Goal: Transaction & Acquisition: Purchase product/service

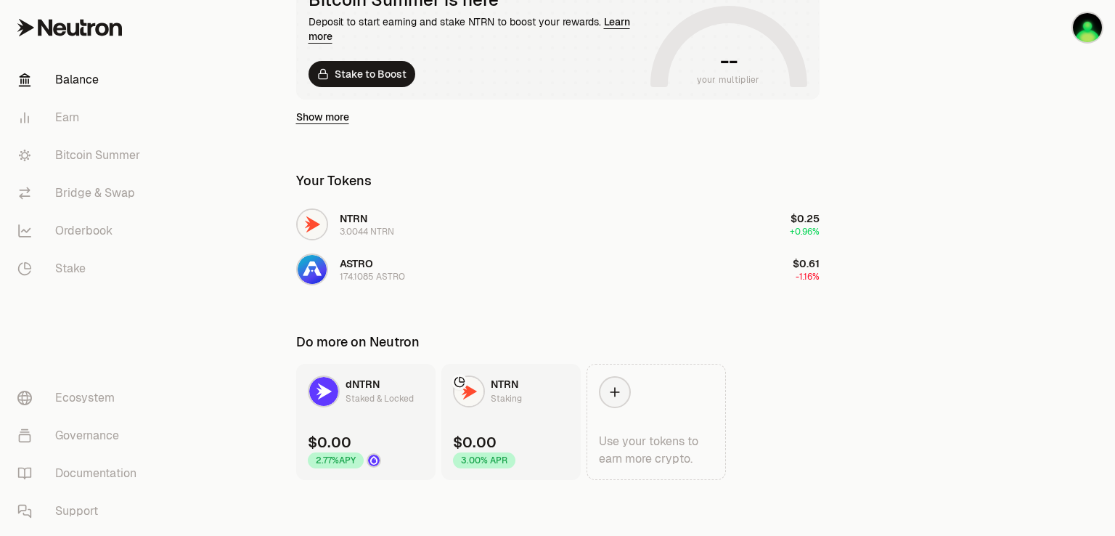
scroll to position [306, 0]
click at [102, 187] on link "Bridge & Swap" at bounding box center [81, 193] width 151 height 38
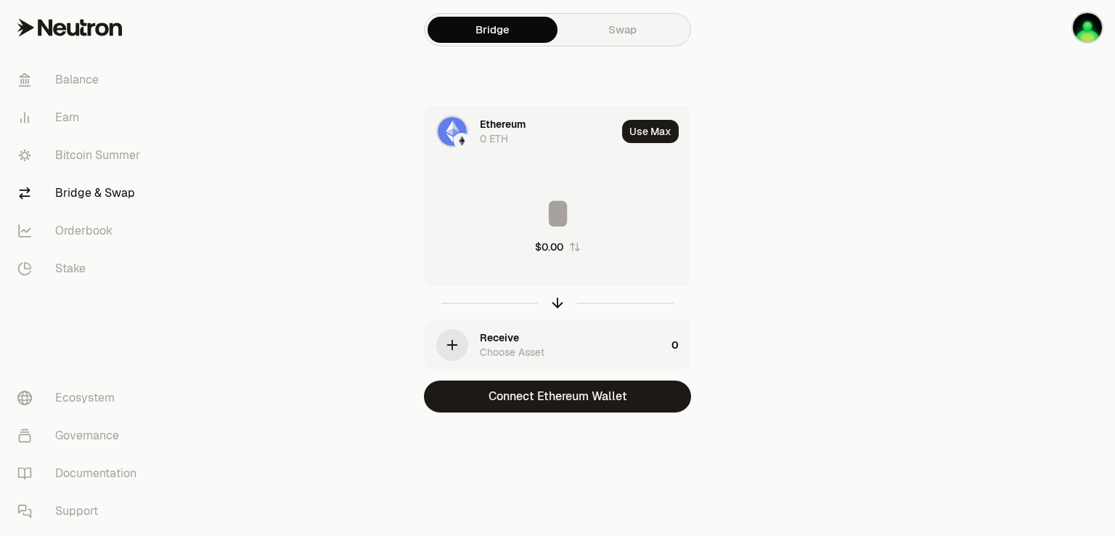
click at [654, 27] on link "Swap" at bounding box center [623, 30] width 130 height 26
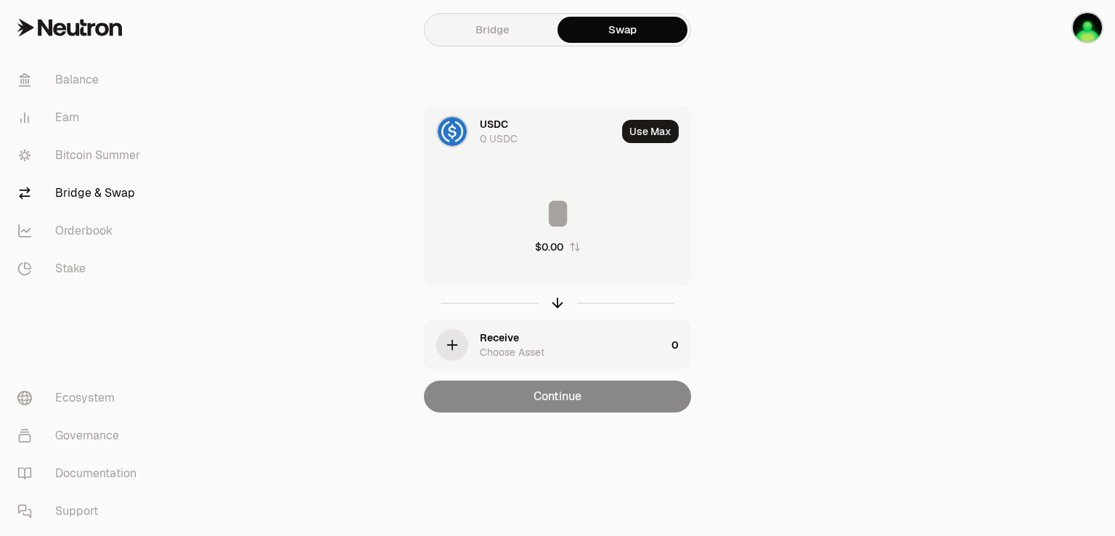
click at [476, 130] on div "USDC 0 USDC" at bounding box center [521, 131] width 192 height 49
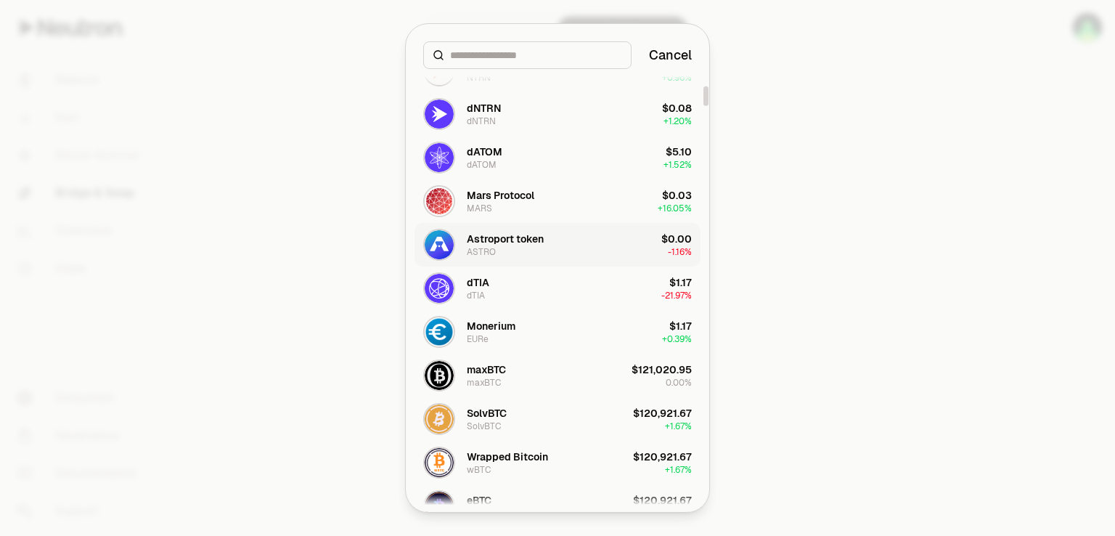
scroll to position [436, 0]
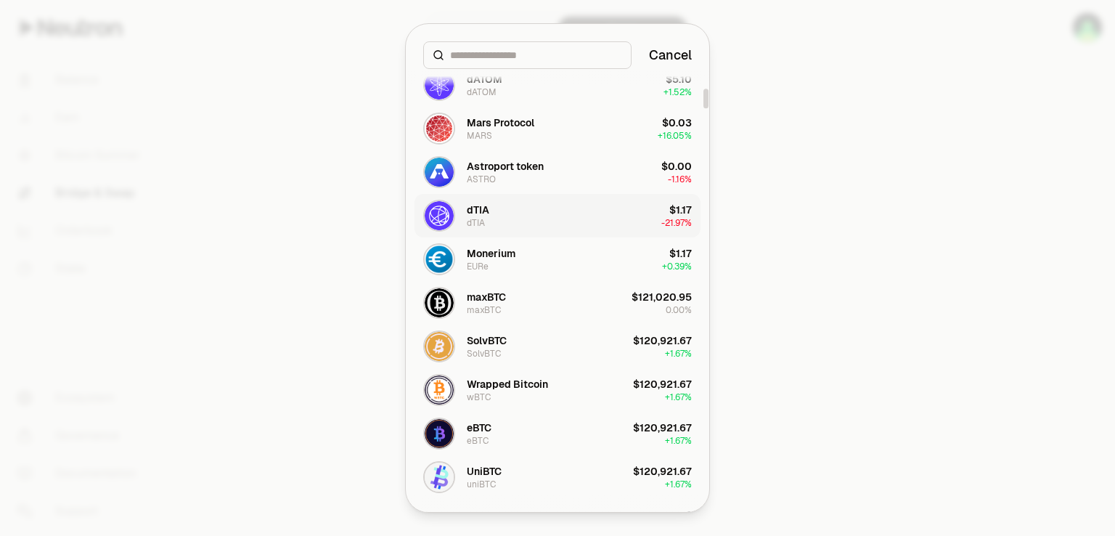
click at [491, 220] on button "dTIA dTIA $1.17 -21.97%" at bounding box center [558, 216] width 286 height 44
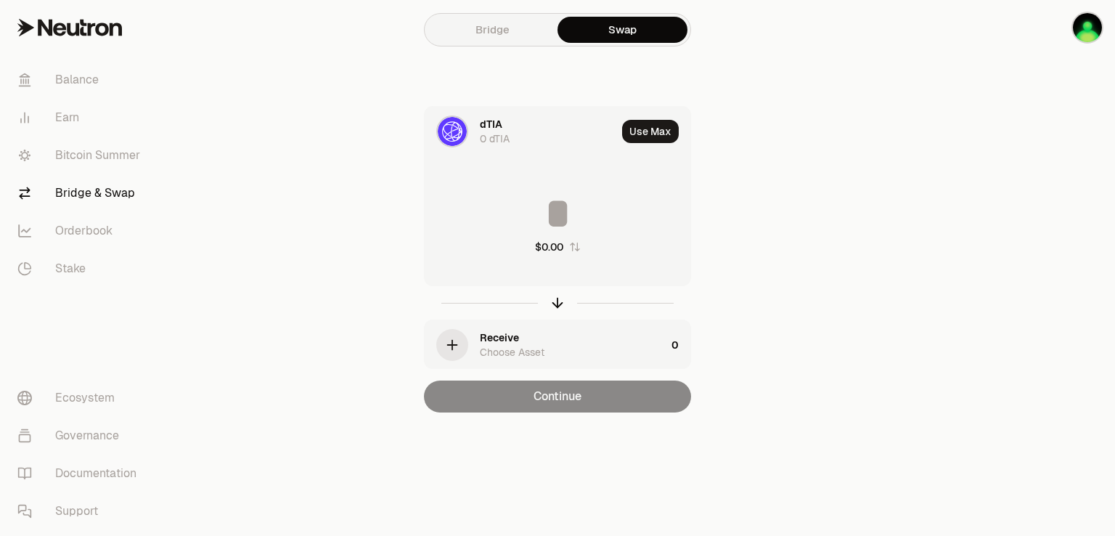
click at [482, 198] on input at bounding box center [558, 214] width 266 height 44
type input "*"
click at [457, 339] on icon "button" at bounding box center [452, 345] width 16 height 16
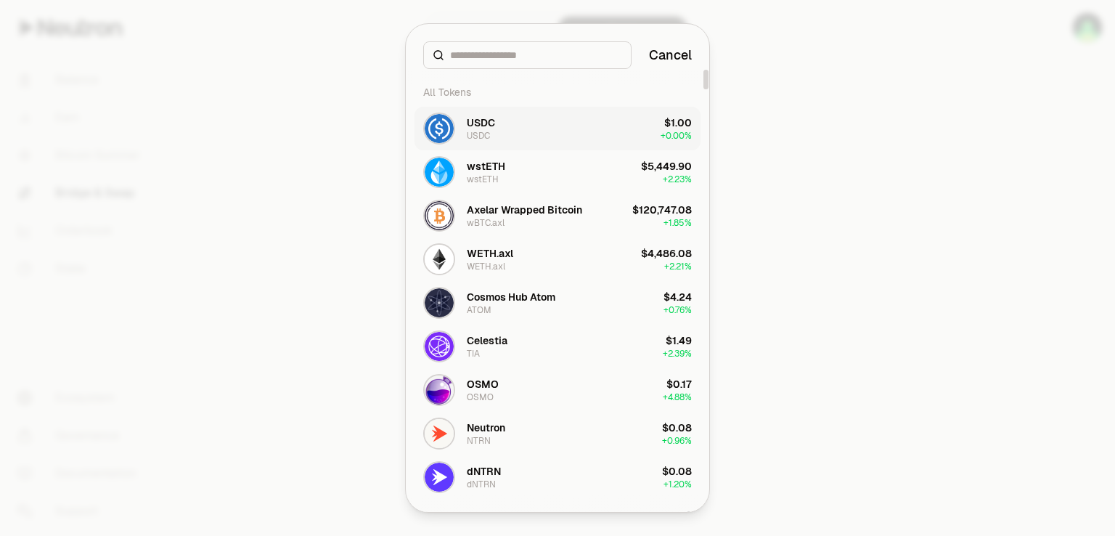
click at [554, 120] on button "USDC USDC $1.00 + 0.00%" at bounding box center [558, 129] width 286 height 44
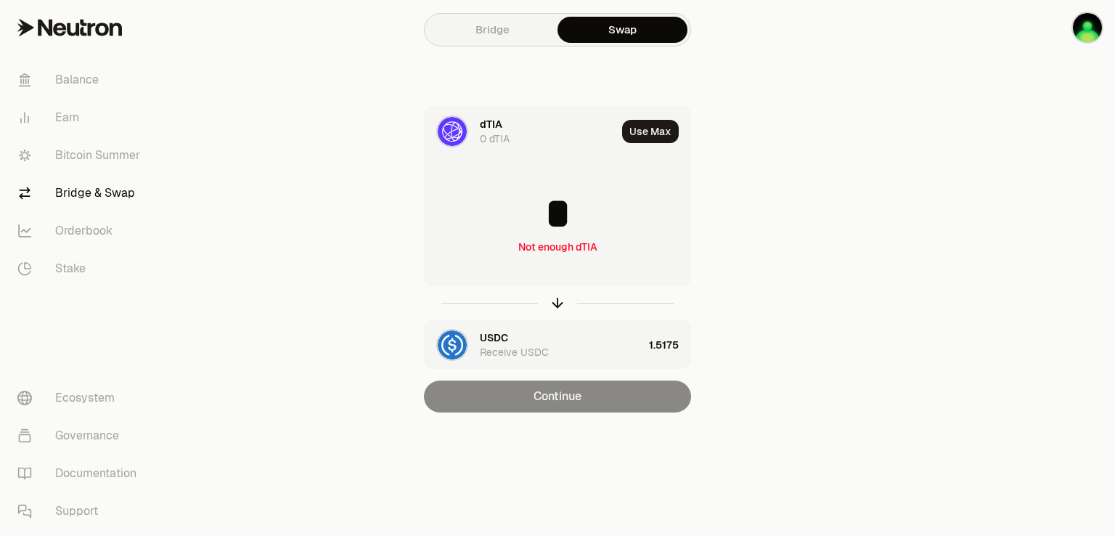
click at [479, 127] on div "dTIA 0 dTIA" at bounding box center [521, 131] width 192 height 49
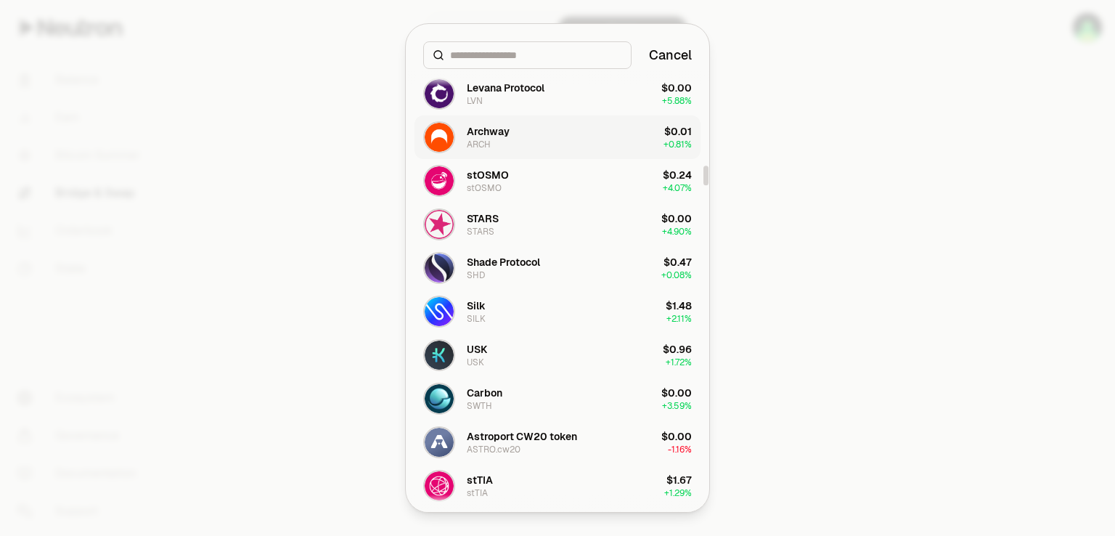
scroll to position [2251, 0]
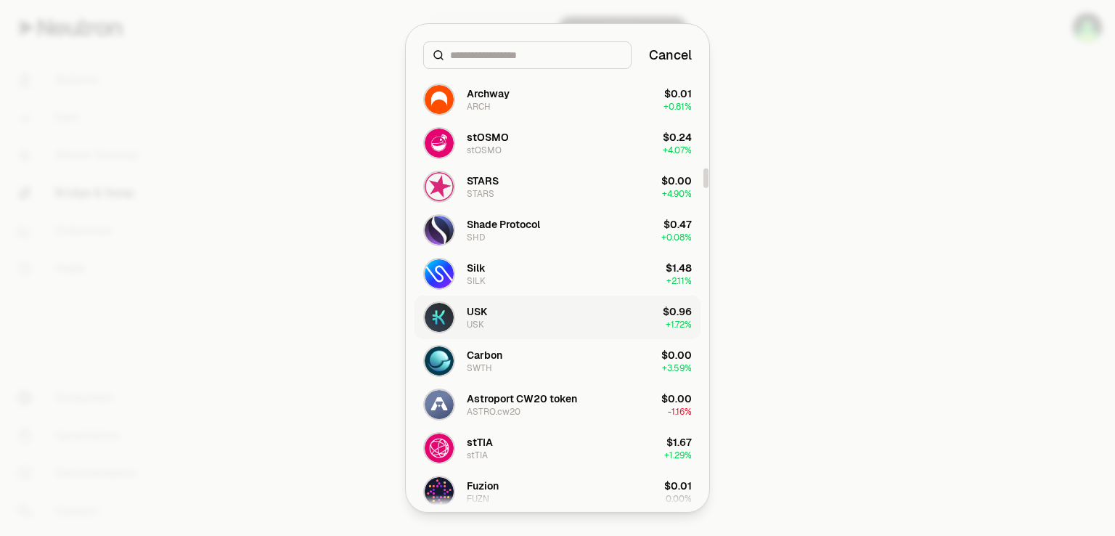
click at [512, 308] on button "USK USK $0.96 + 1.72%" at bounding box center [558, 318] width 286 height 44
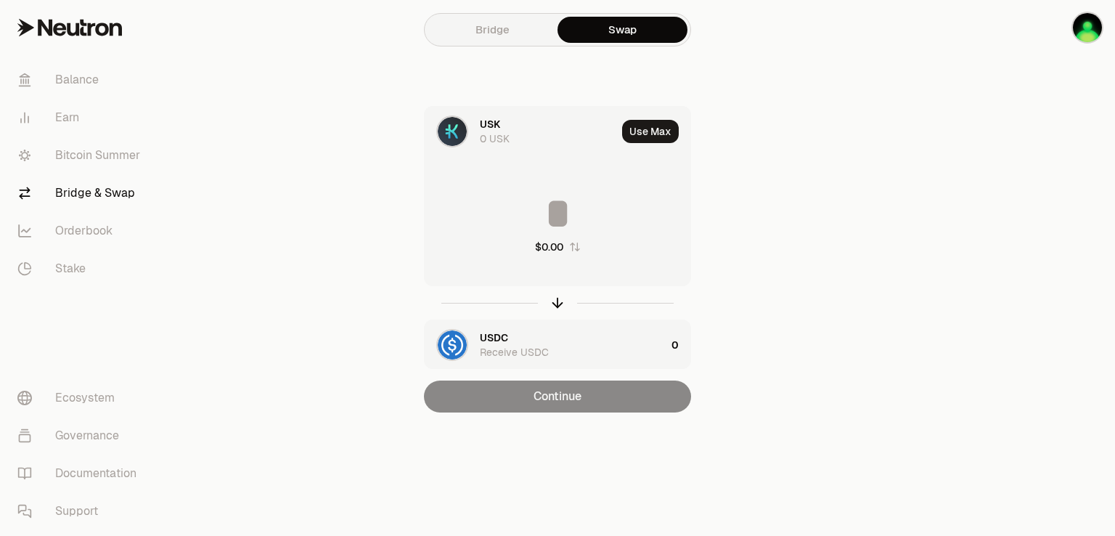
click at [550, 144] on div "USK 0 USK" at bounding box center [548, 131] width 137 height 29
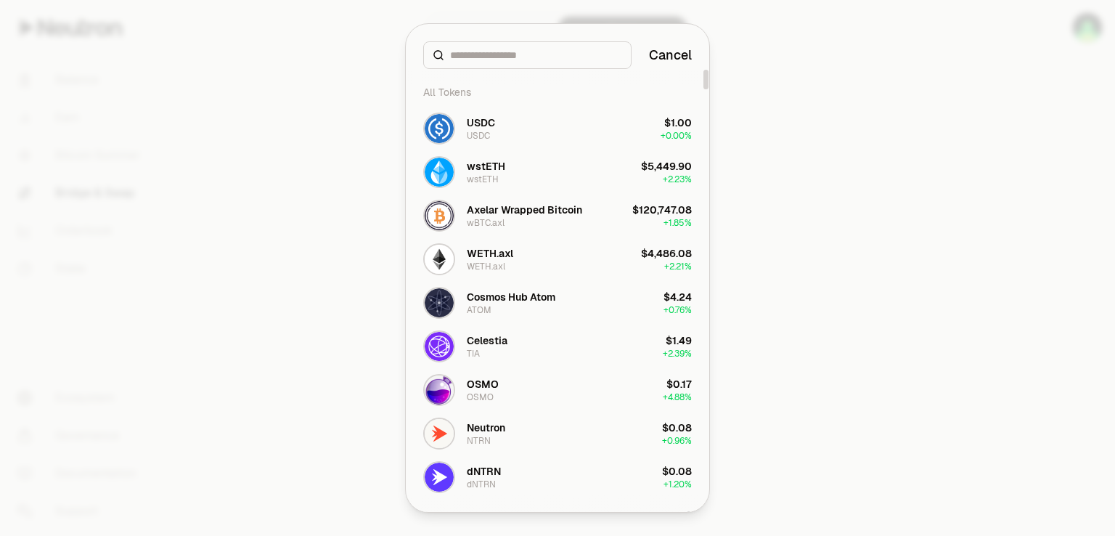
click at [290, 163] on div at bounding box center [557, 268] width 1115 height 536
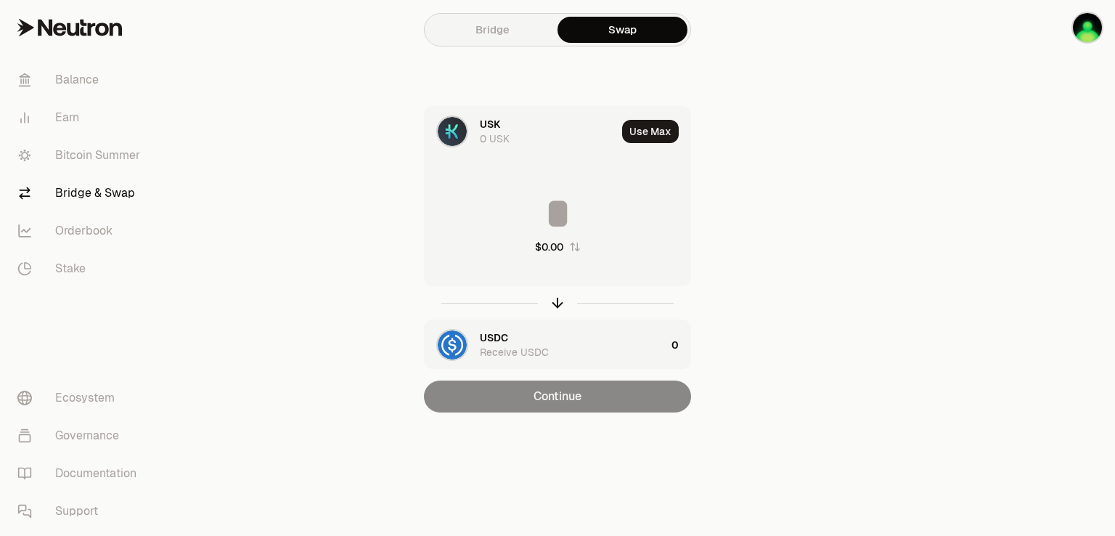
click at [465, 244] on div "$0.00" at bounding box center [558, 223] width 266 height 128
click at [457, 220] on input at bounding box center [558, 214] width 266 height 44
type input "*"
click at [613, 341] on div "USDC Receive USDC" at bounding box center [573, 344] width 186 height 29
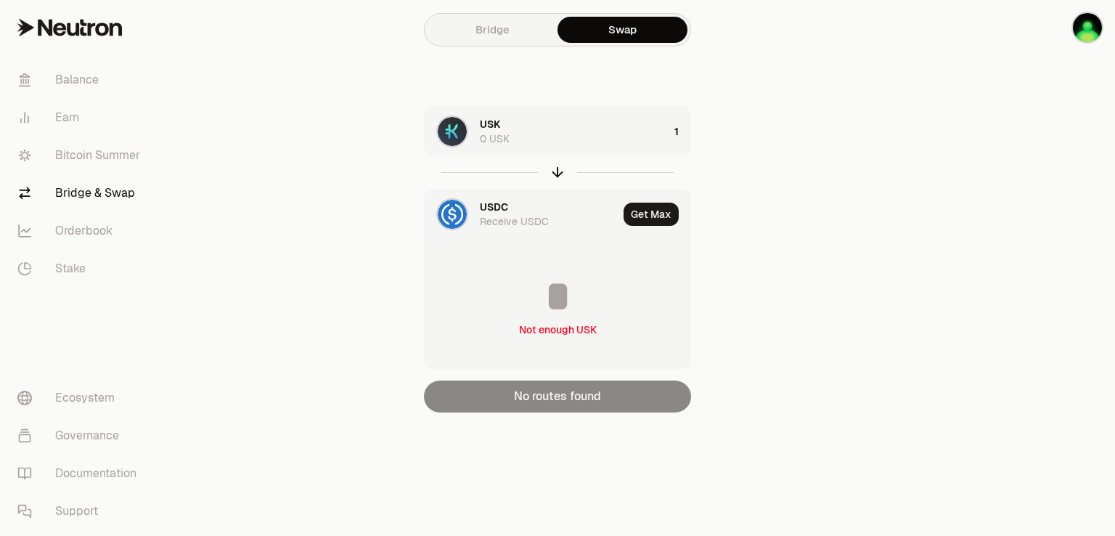
click at [464, 219] on img at bounding box center [452, 214] width 29 height 29
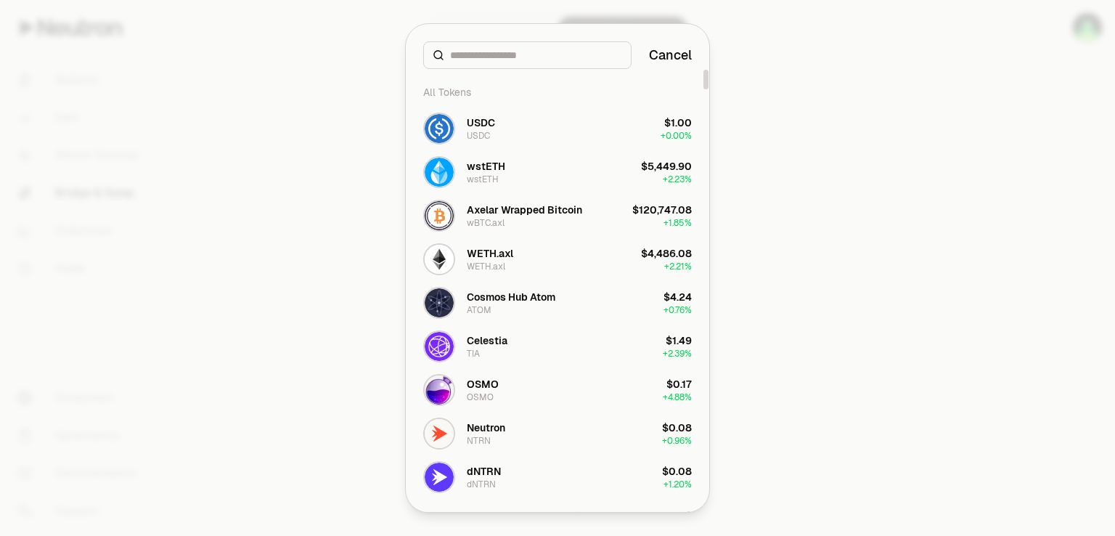
drag, startPoint x: 707, startPoint y: 442, endPoint x: 694, endPoint y: 105, distance: 337.9
click at [709, 70] on div at bounding box center [706, 80] width 5 height 20
click at [338, 160] on div at bounding box center [557, 268] width 1115 height 536
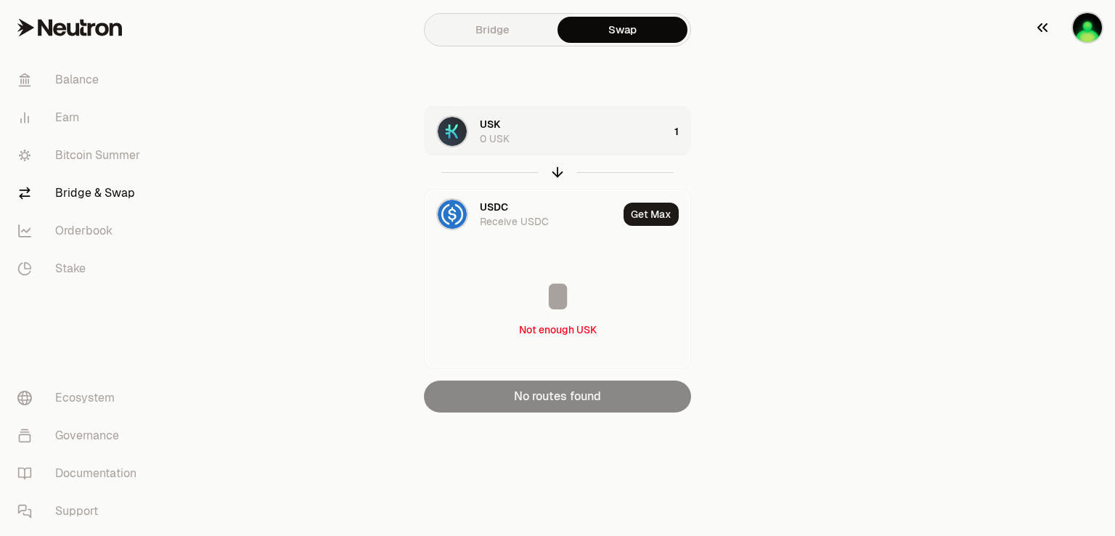
click at [1088, 27] on img "button" at bounding box center [1087, 27] width 29 height 29
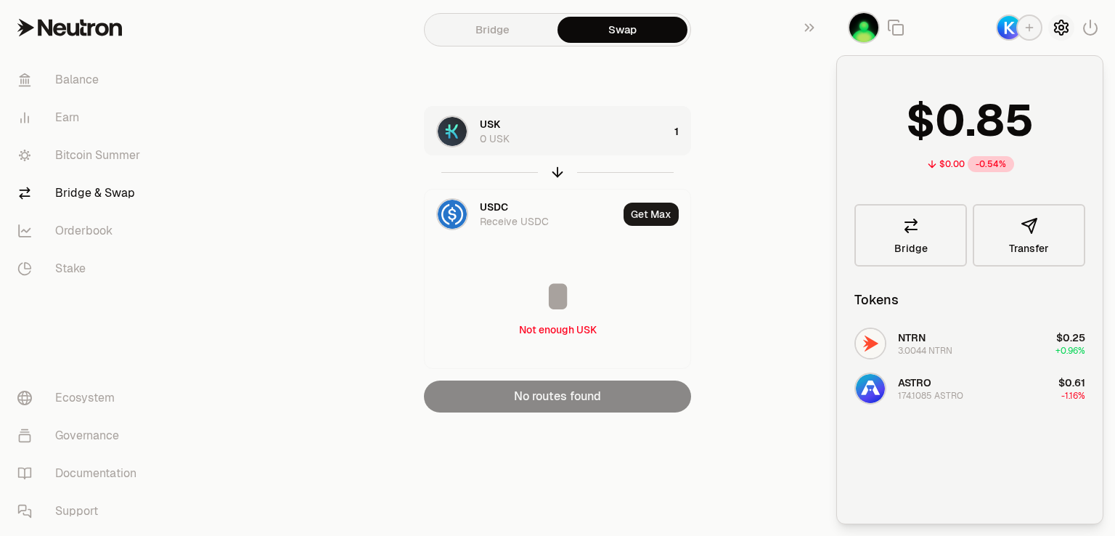
click at [1058, 30] on icon "button" at bounding box center [1061, 27] width 17 height 17
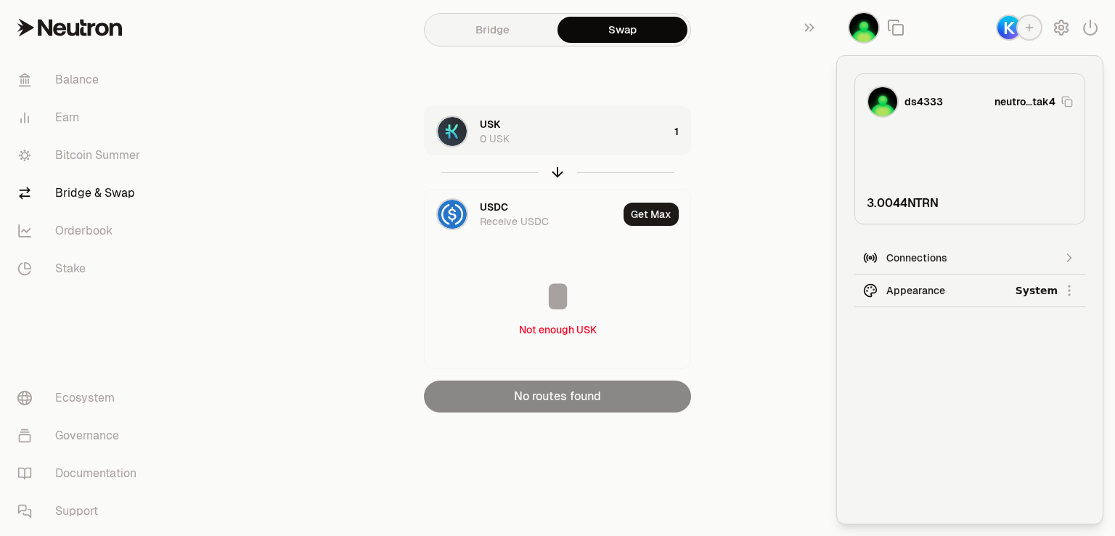
click at [993, 248] on button "Connections" at bounding box center [970, 258] width 231 height 33
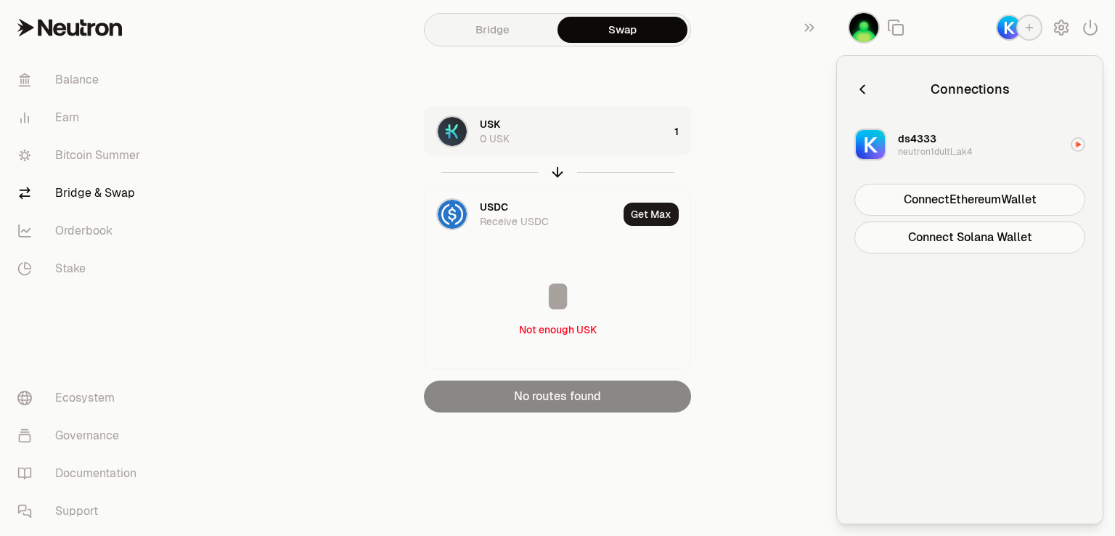
click at [273, 136] on main "Bridge Swap USK 0 USK 1 USDC Receive USDC Get Max Not enough USK No routes found" at bounding box center [639, 235] width 953 height 471
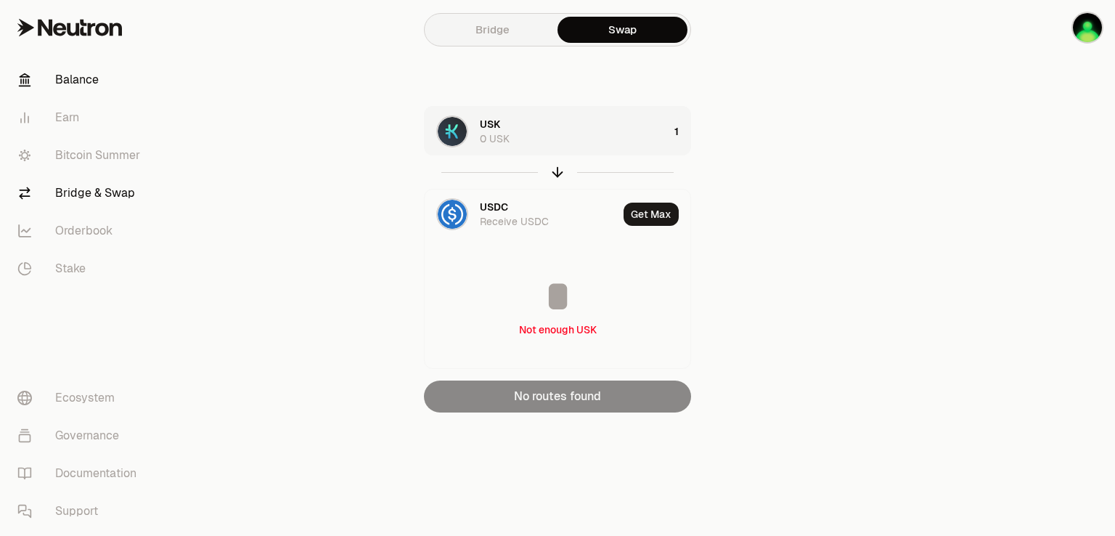
click at [74, 87] on link "Balance" at bounding box center [81, 80] width 151 height 38
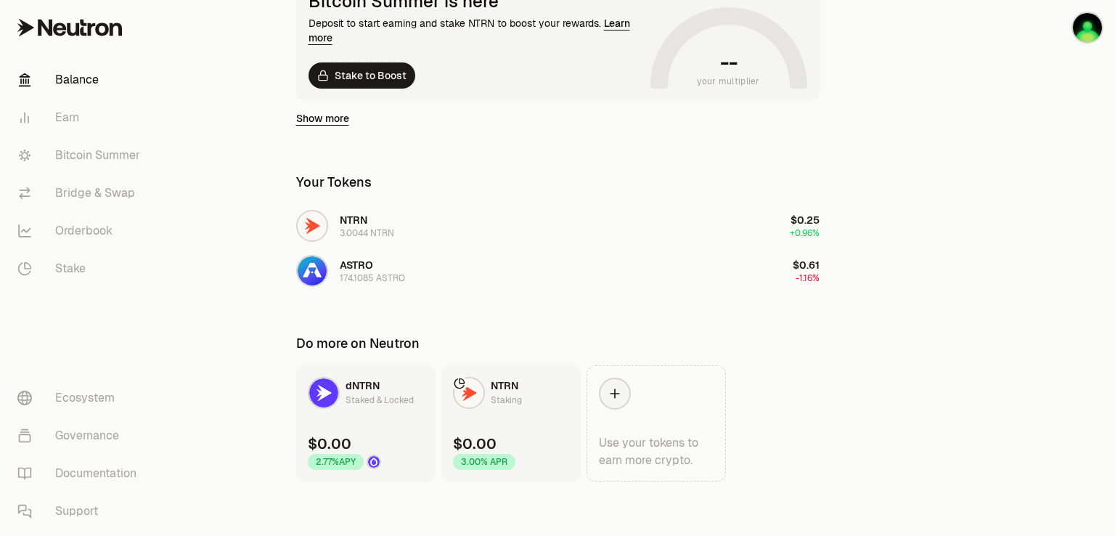
scroll to position [306, 0]
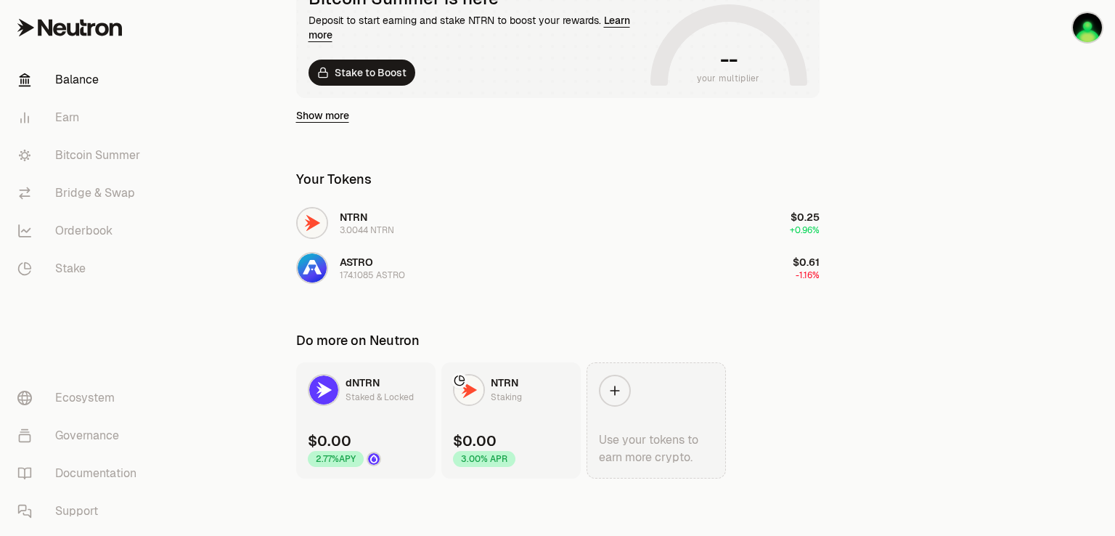
click at [622, 394] on icon at bounding box center [615, 390] width 15 height 15
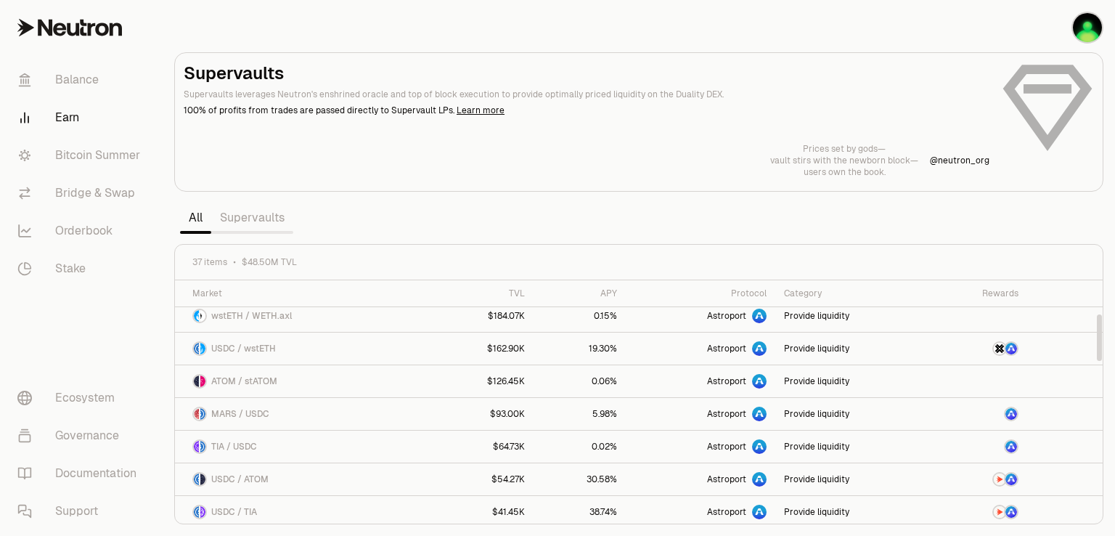
scroll to position [145, 0]
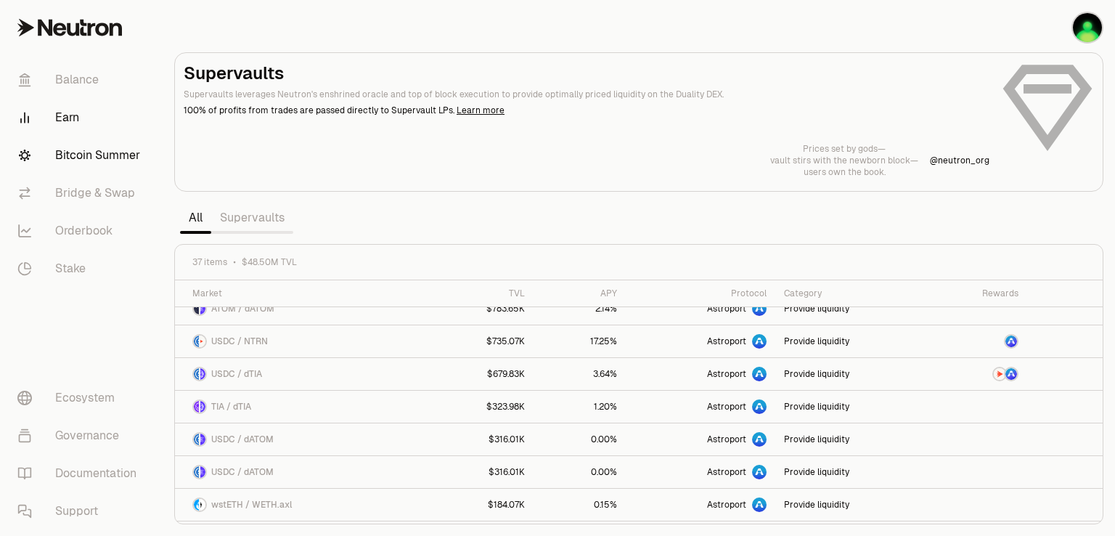
click at [118, 155] on link "Bitcoin Summer" at bounding box center [81, 156] width 151 height 38
